Goal: Task Accomplishment & Management: Manage account settings

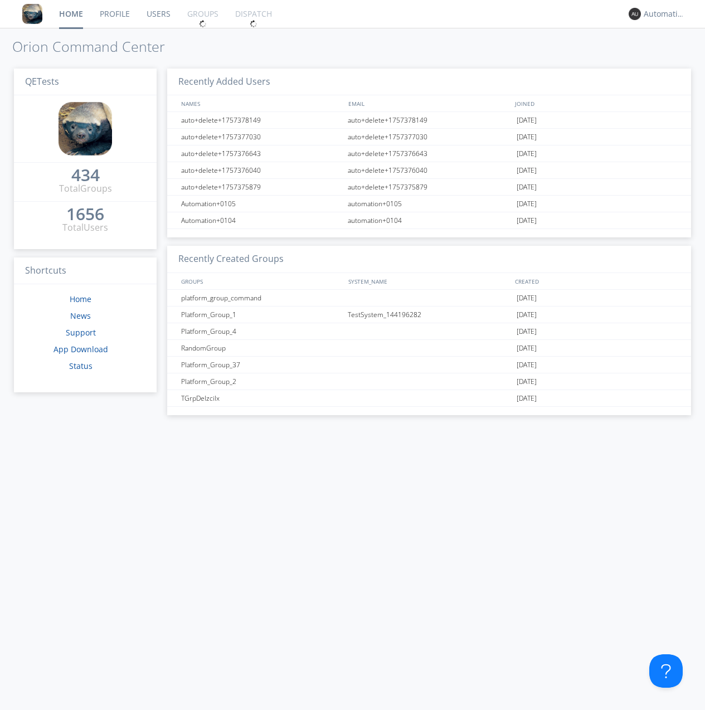
click at [202, 14] on link "Groups" at bounding box center [203, 14] width 48 height 28
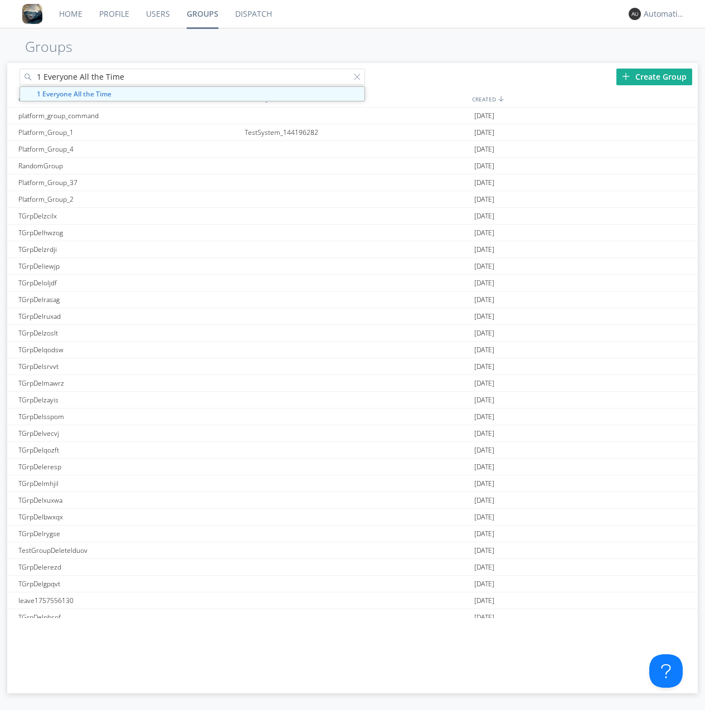
type input "1 Everyone All the Time"
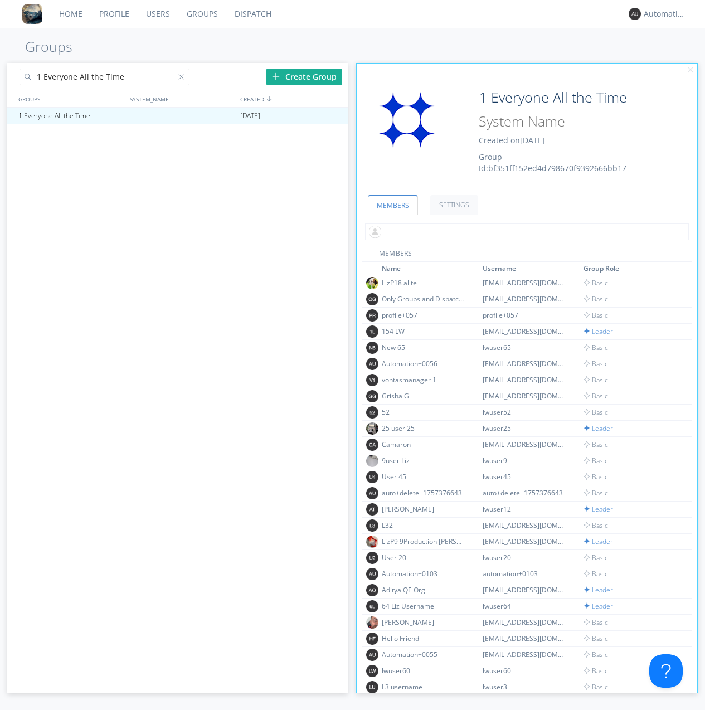
click at [524, 231] on input "text" at bounding box center [527, 231] width 324 height 17
type input "automation+0102"
